Goal: Transaction & Acquisition: Subscribe to service/newsletter

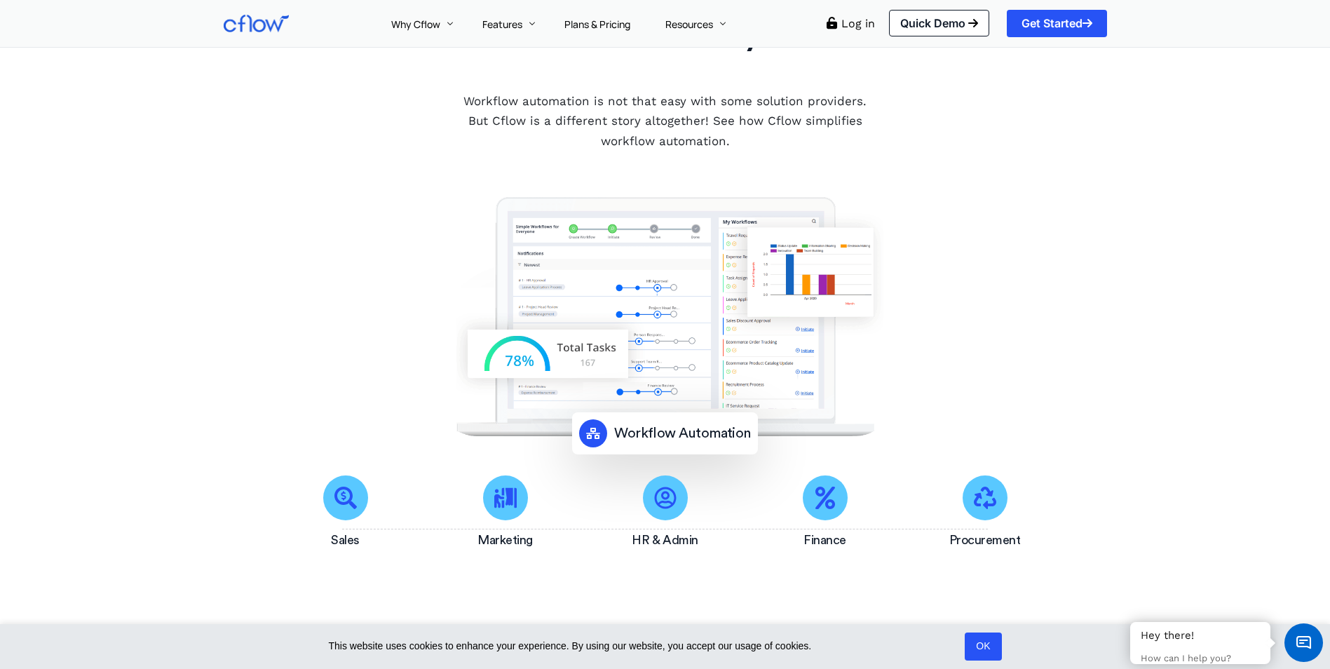
scroll to position [210, 0]
drag, startPoint x: 609, startPoint y: 121, endPoint x: 770, endPoint y: 122, distance: 161.3
click at [770, 122] on p "Workflow automation is not that easy with some solution providers. But Cflow is…" at bounding box center [665, 120] width 423 height 61
drag, startPoint x: 770, startPoint y: 122, endPoint x: 791, endPoint y: 121, distance: 21.1
click at [791, 121] on p "Workflow automation is not that easy with some solution providers. But Cflow is…" at bounding box center [665, 120] width 423 height 61
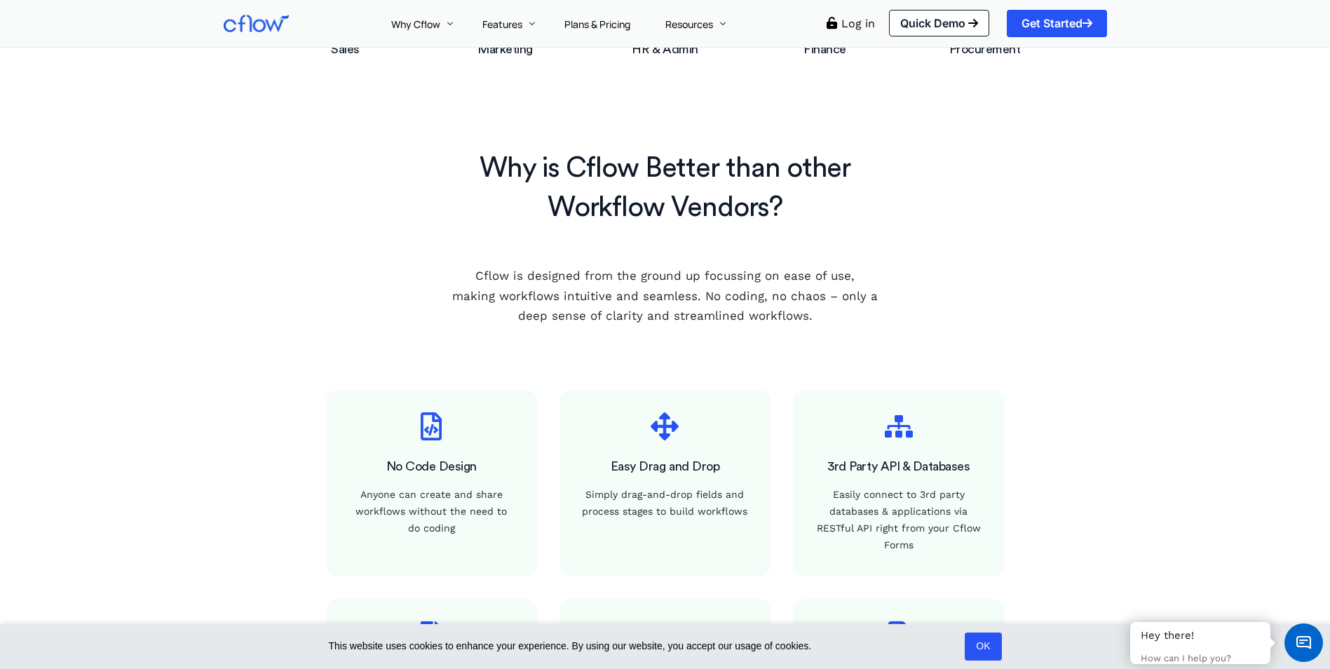
scroll to position [701, 0]
drag, startPoint x: 556, startPoint y: 277, endPoint x: 893, endPoint y: 280, distance: 337.3
click at [893, 280] on div "Why is Cflow Better than other Workflow Vendors? Cflow is designed from the gro…" at bounding box center [666, 456] width 898 height 644
click at [737, 287] on p "Cflow is designed from the ground up focussing on ease of use, making workflows…" at bounding box center [665, 295] width 426 height 61
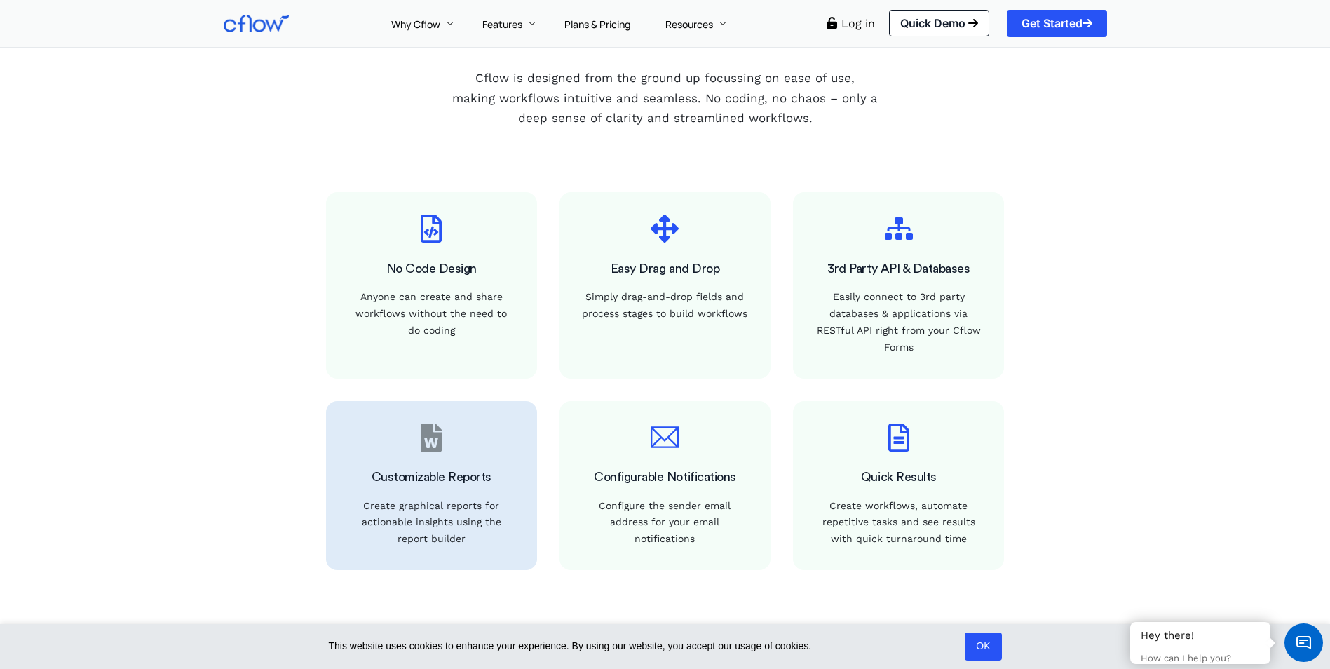
scroll to position [912, 0]
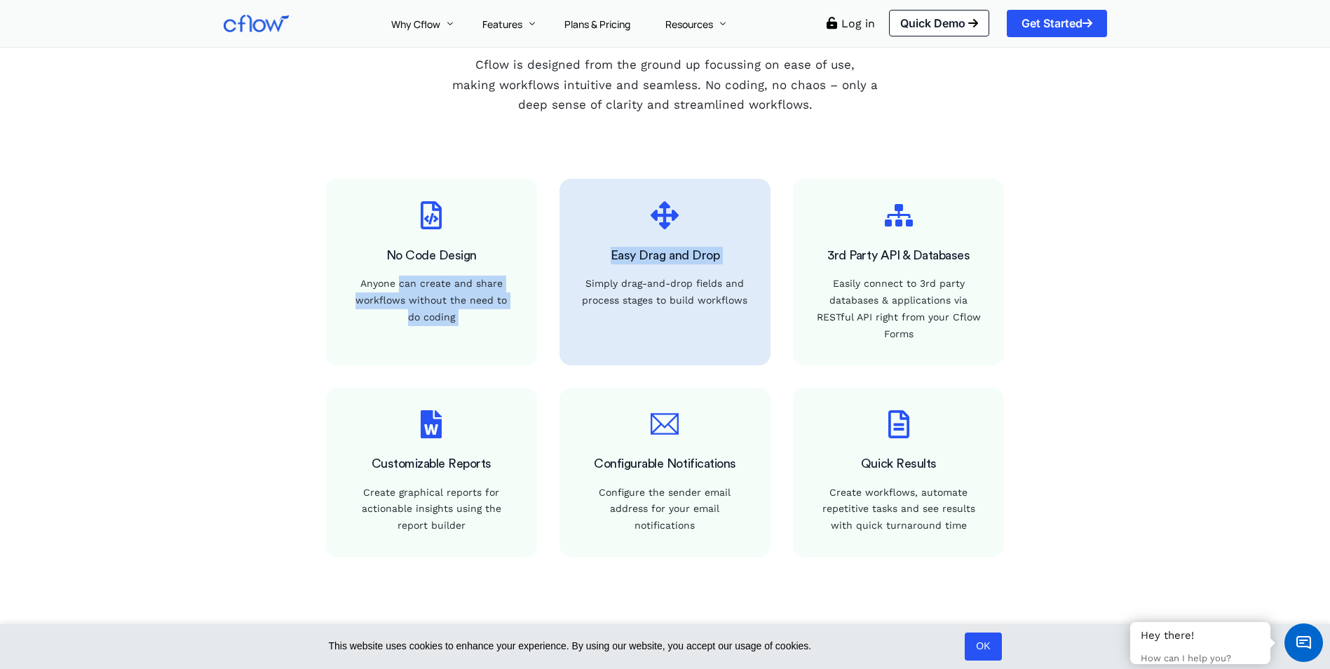
drag, startPoint x: 363, startPoint y: 280, endPoint x: 553, endPoint y: 288, distance: 190.2
click at [553, 288] on div "No Code Design Anyone can create and share workflows without the need to do cod…" at bounding box center [665, 272] width 701 height 208
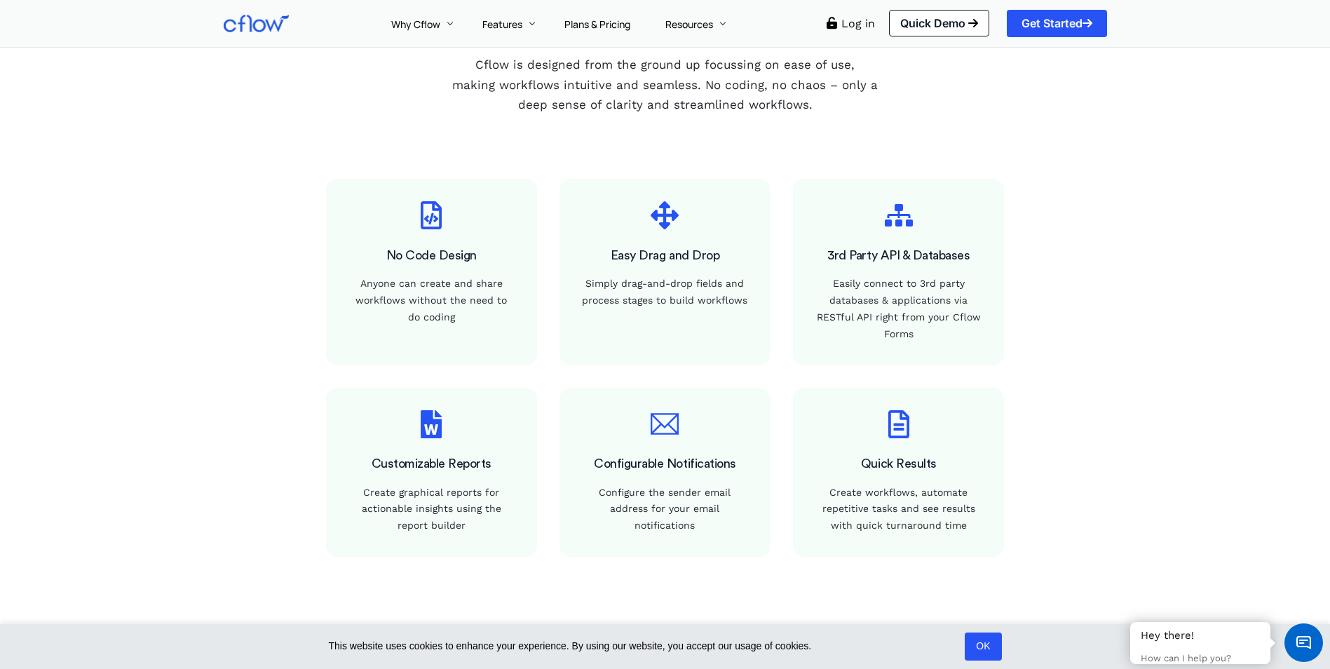
click at [1170, 338] on div "Why is Cflow Better than other Workflow Vendors? Cflow is designed from the gro…" at bounding box center [665, 245] width 1330 height 743
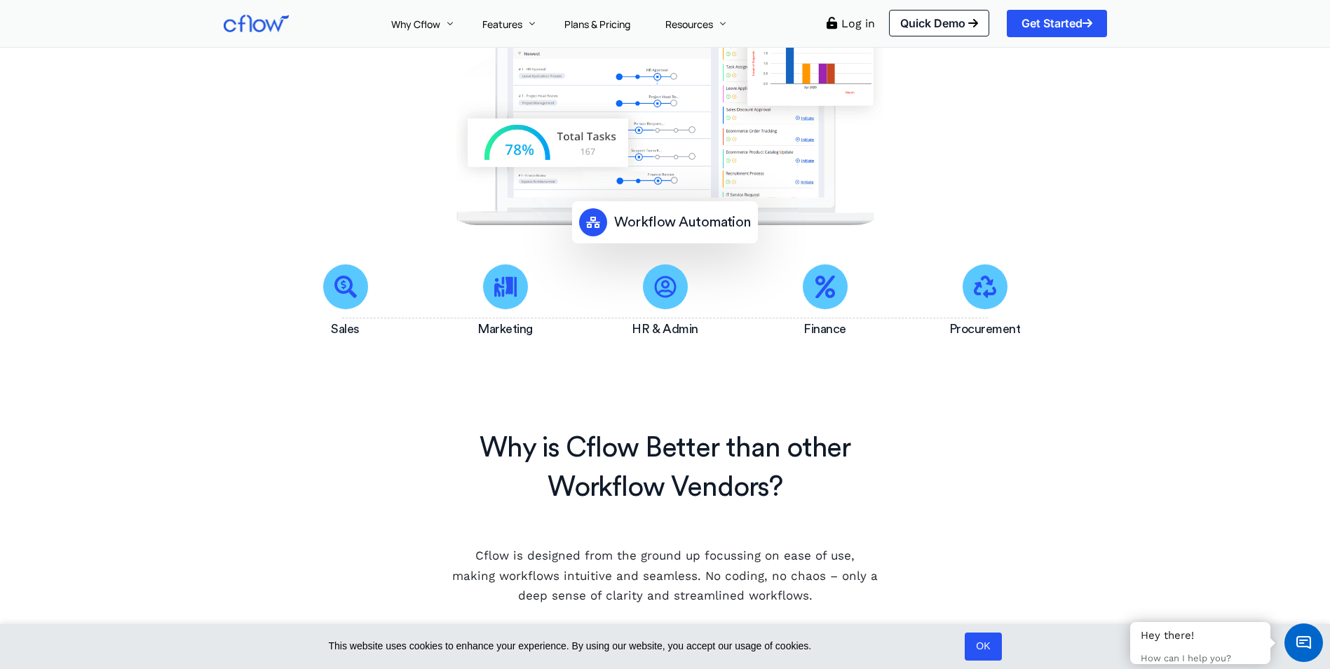
scroll to position [70, 0]
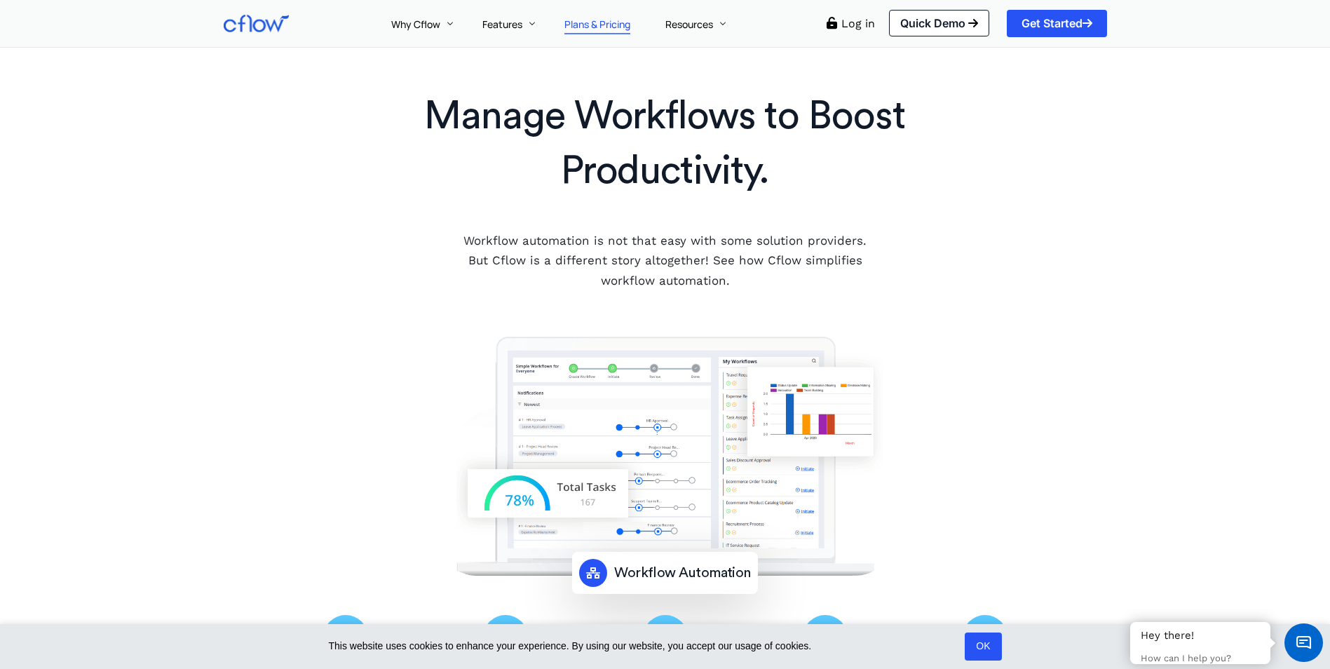
click at [620, 24] on span "Plans & Pricing" at bounding box center [597, 24] width 66 height 13
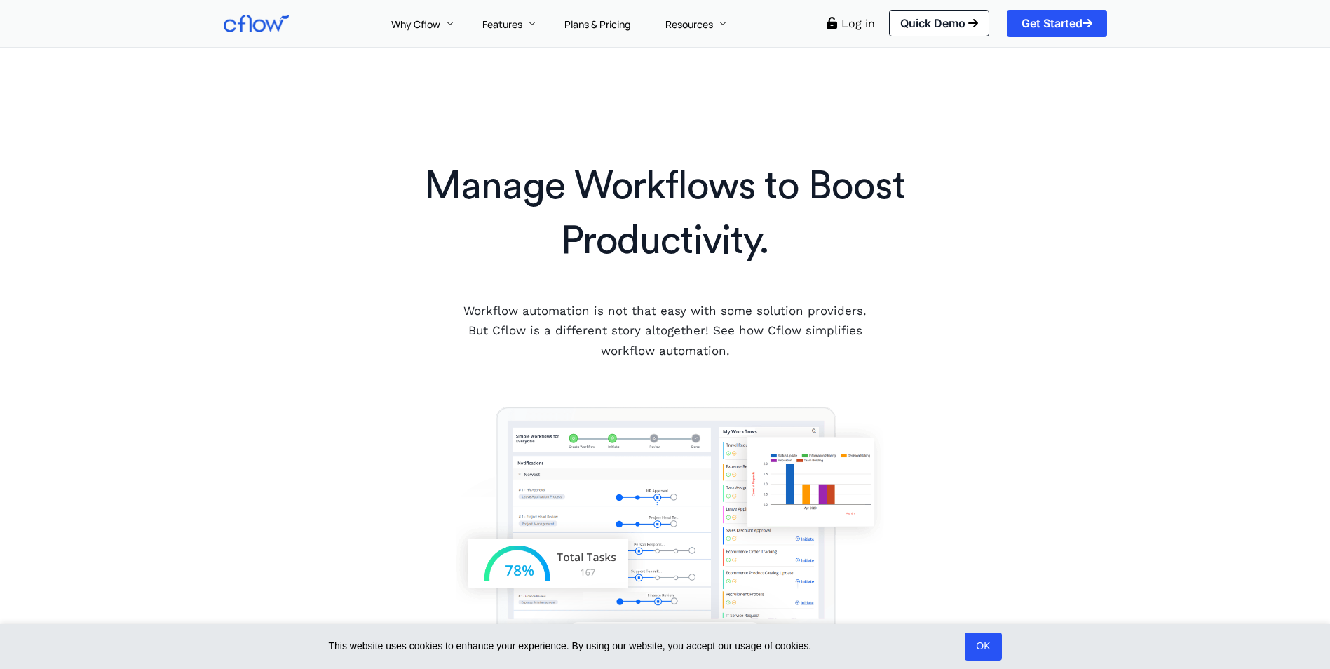
scroll to position [70, 0]
